Goal: Task Accomplishment & Management: Use online tool/utility

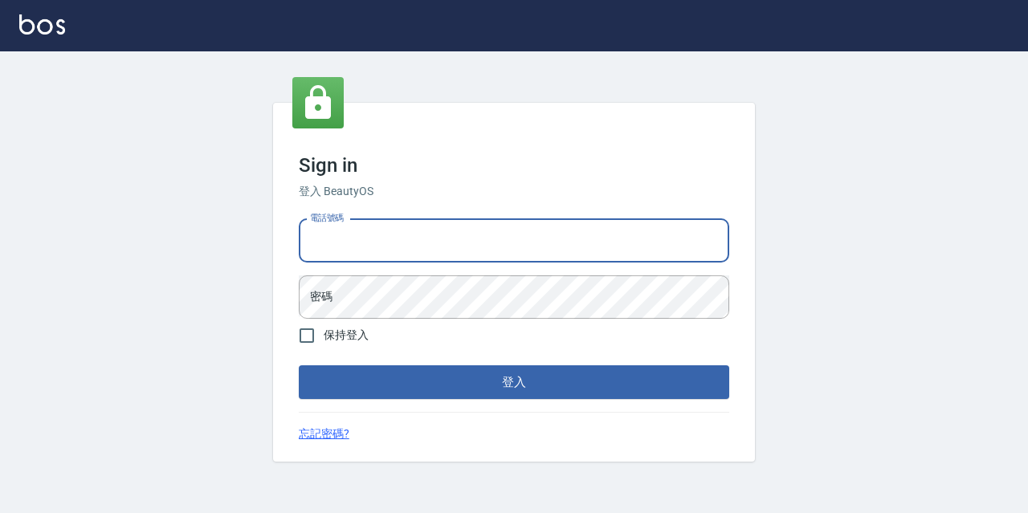
click at [455, 234] on input "電話號碼" at bounding box center [514, 240] width 430 height 43
type input "0967388409"
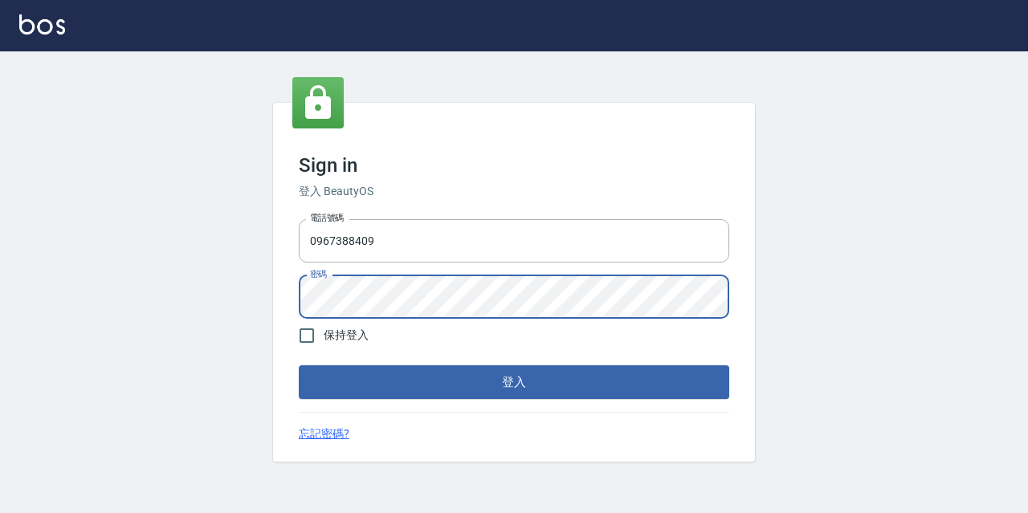
click at [299, 365] on button "登入" at bounding box center [514, 382] width 430 height 34
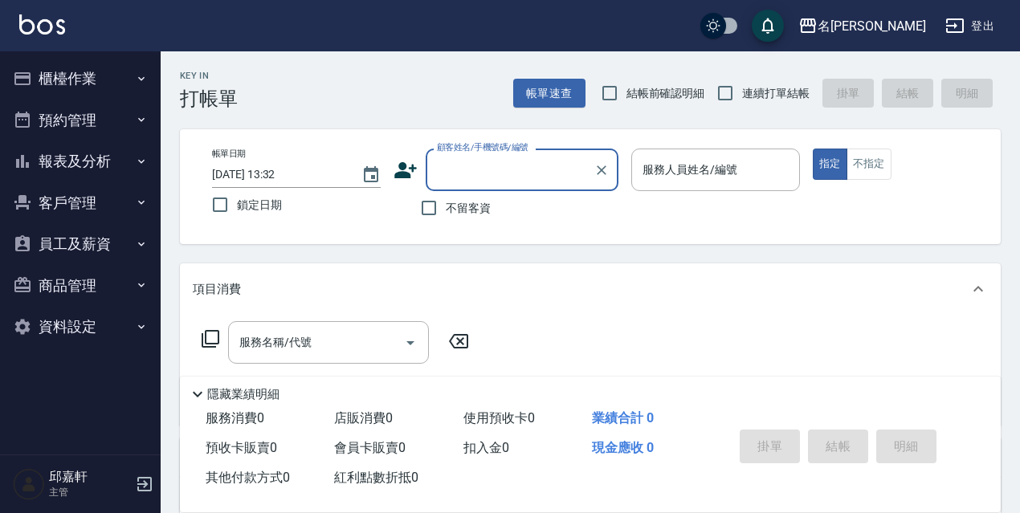
click at [104, 73] on button "櫃檯作業" at bounding box center [80, 79] width 148 height 42
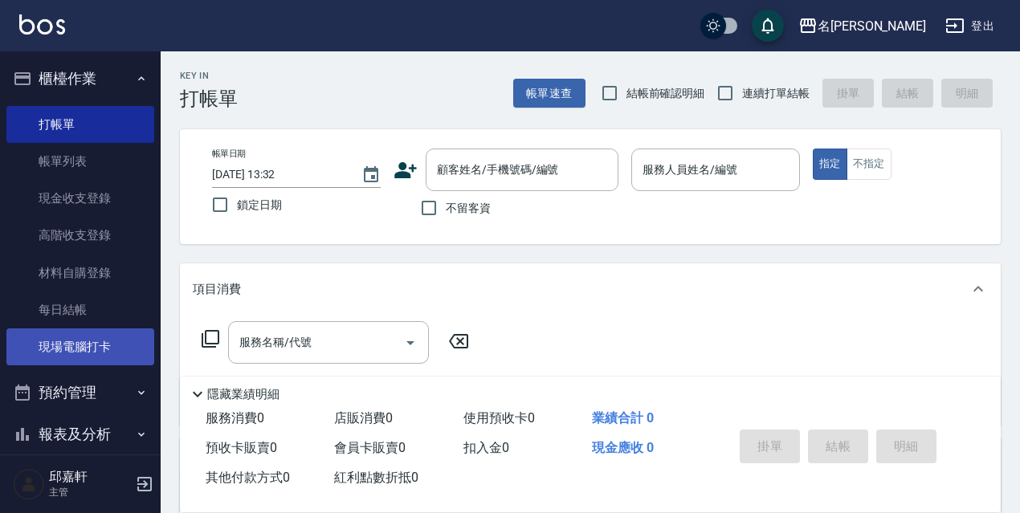
click at [64, 336] on link "現場電腦打卡" at bounding box center [80, 346] width 148 height 37
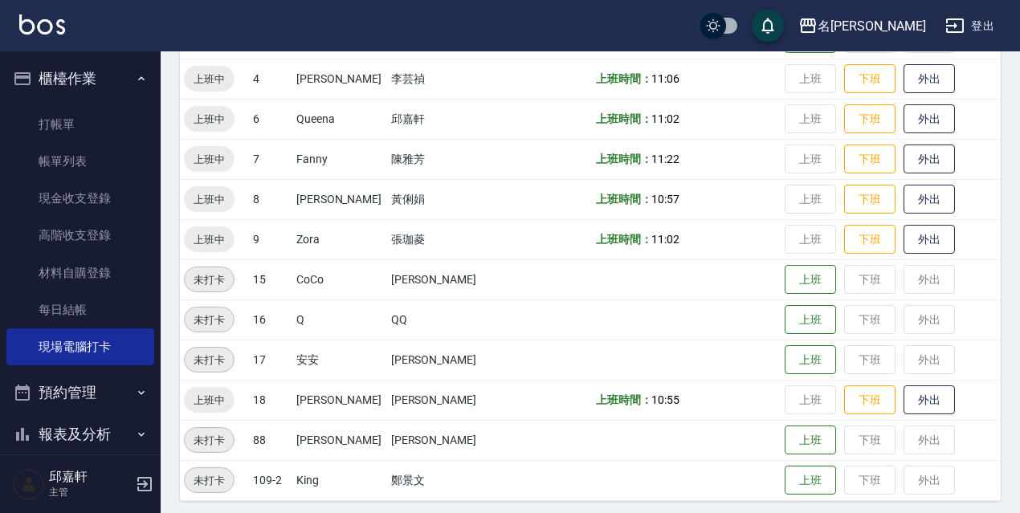
scroll to position [328, 0]
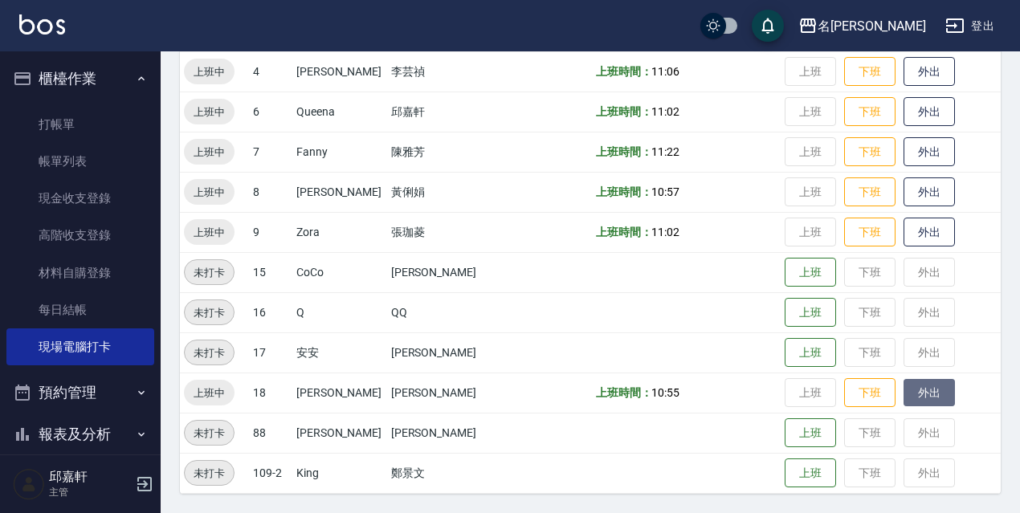
click at [922, 399] on button "外出" at bounding box center [928, 393] width 51 height 28
click at [918, 398] on button "歸來" at bounding box center [928, 393] width 51 height 28
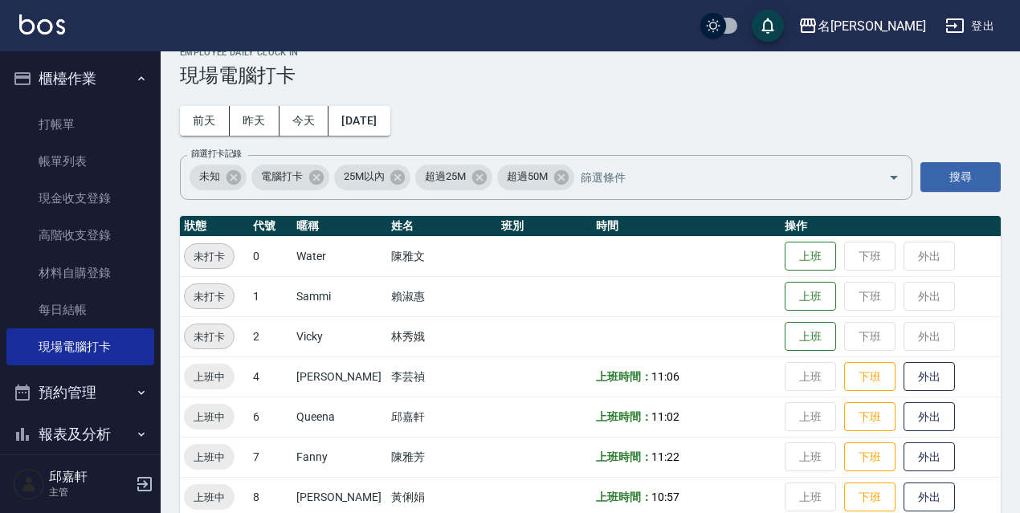
scroll to position [0, 0]
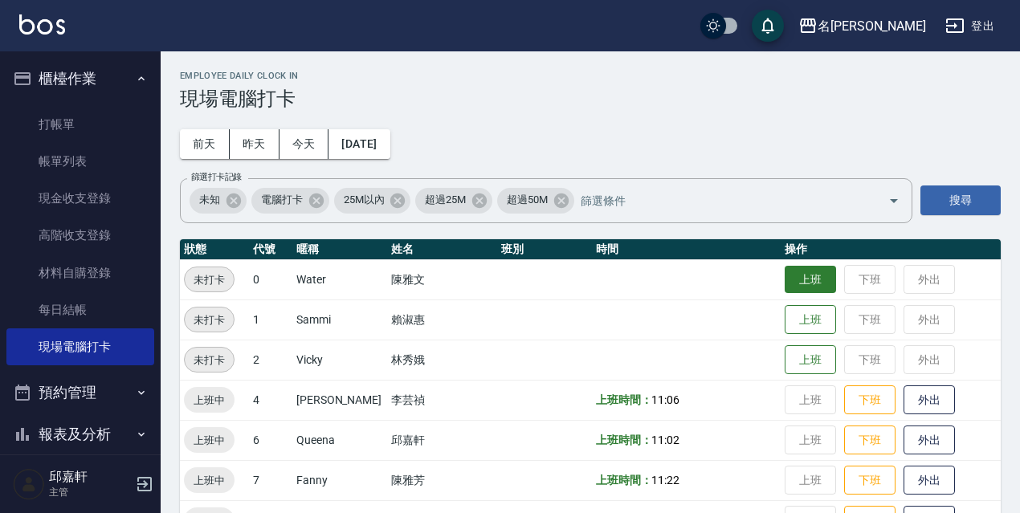
click at [806, 285] on button "上班" at bounding box center [810, 280] width 51 height 28
